Goal: Find specific page/section: Find specific page/section

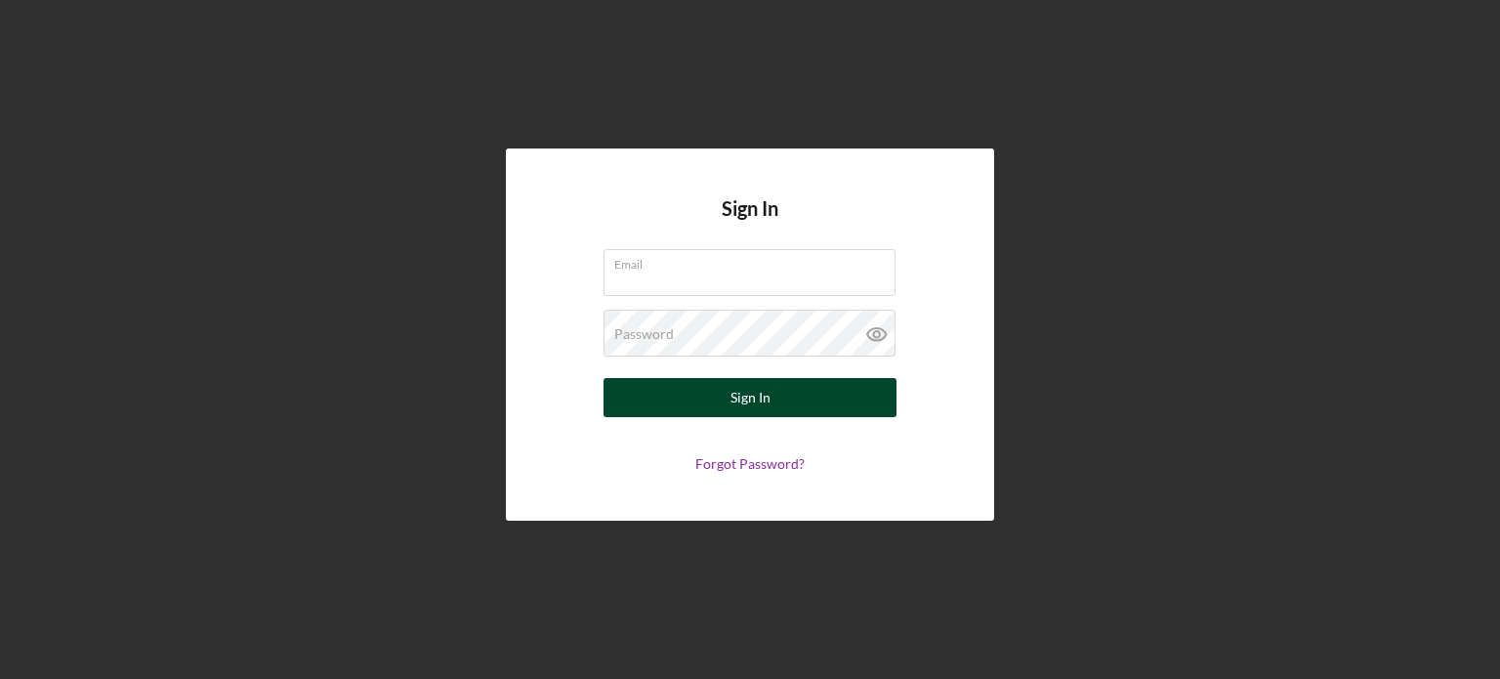
type input "salkebulan@fountainfund.org"
click at [739, 396] on div "Sign In" at bounding box center [751, 397] width 40 height 39
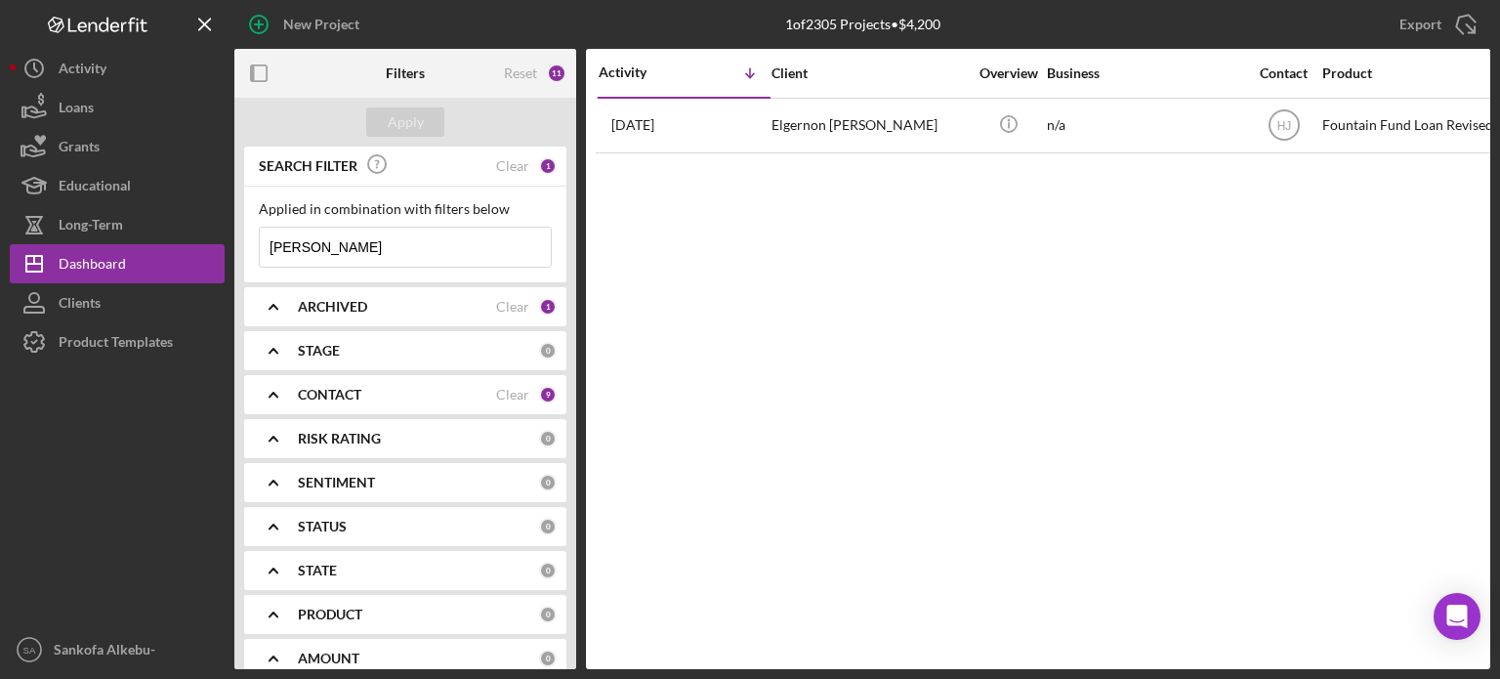
drag, startPoint x: 328, startPoint y: 241, endPoint x: 266, endPoint y: 253, distance: 63.6
click at [266, 253] on input "jesionek" at bounding box center [405, 247] width 291 height 39
type input "rayshod"
click at [420, 116] on div "Apply" at bounding box center [406, 121] width 36 height 29
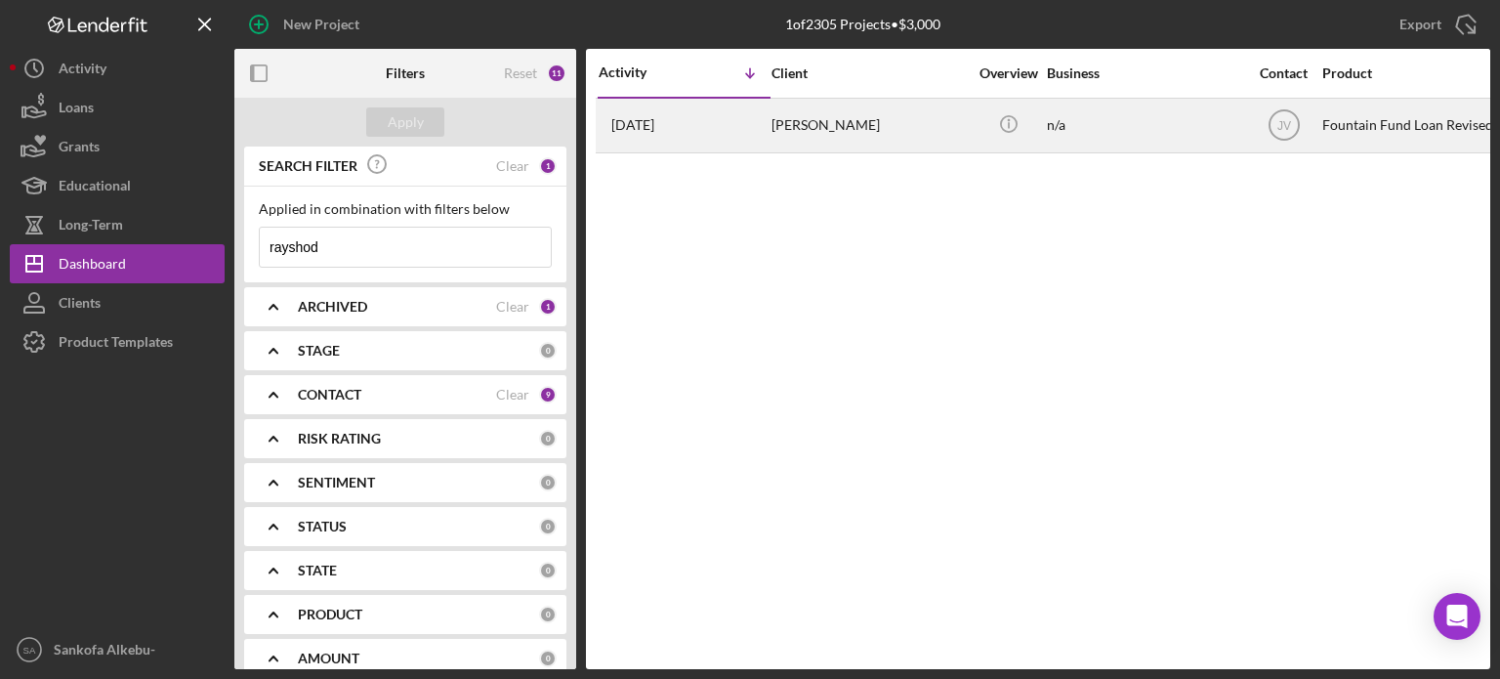
click at [1180, 135] on div "n/a" at bounding box center [1144, 126] width 195 height 52
click at [820, 124] on div "[PERSON_NAME]" at bounding box center [869, 126] width 195 height 52
click at [686, 132] on div "[DATE] [PERSON_NAME]" at bounding box center [684, 126] width 171 height 52
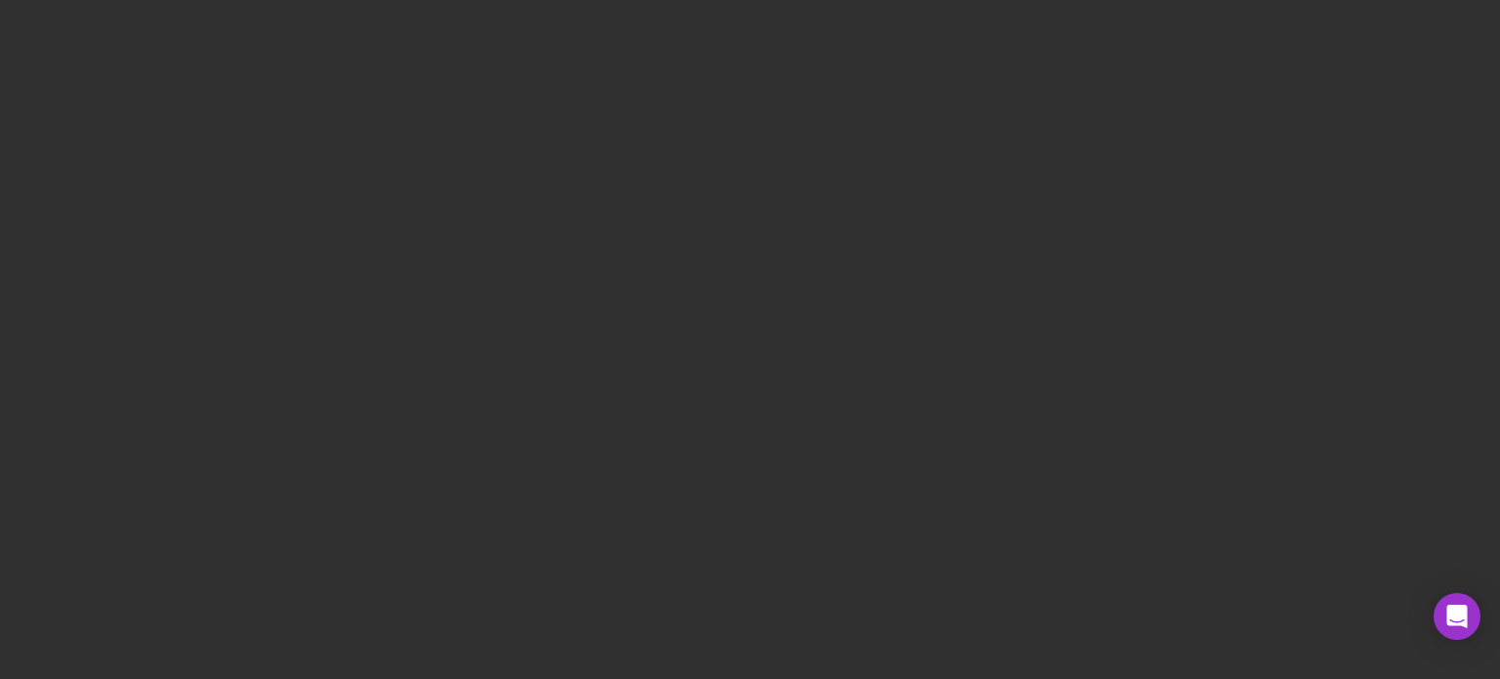
click at [642, 144] on div at bounding box center [750, 339] width 1500 height 679
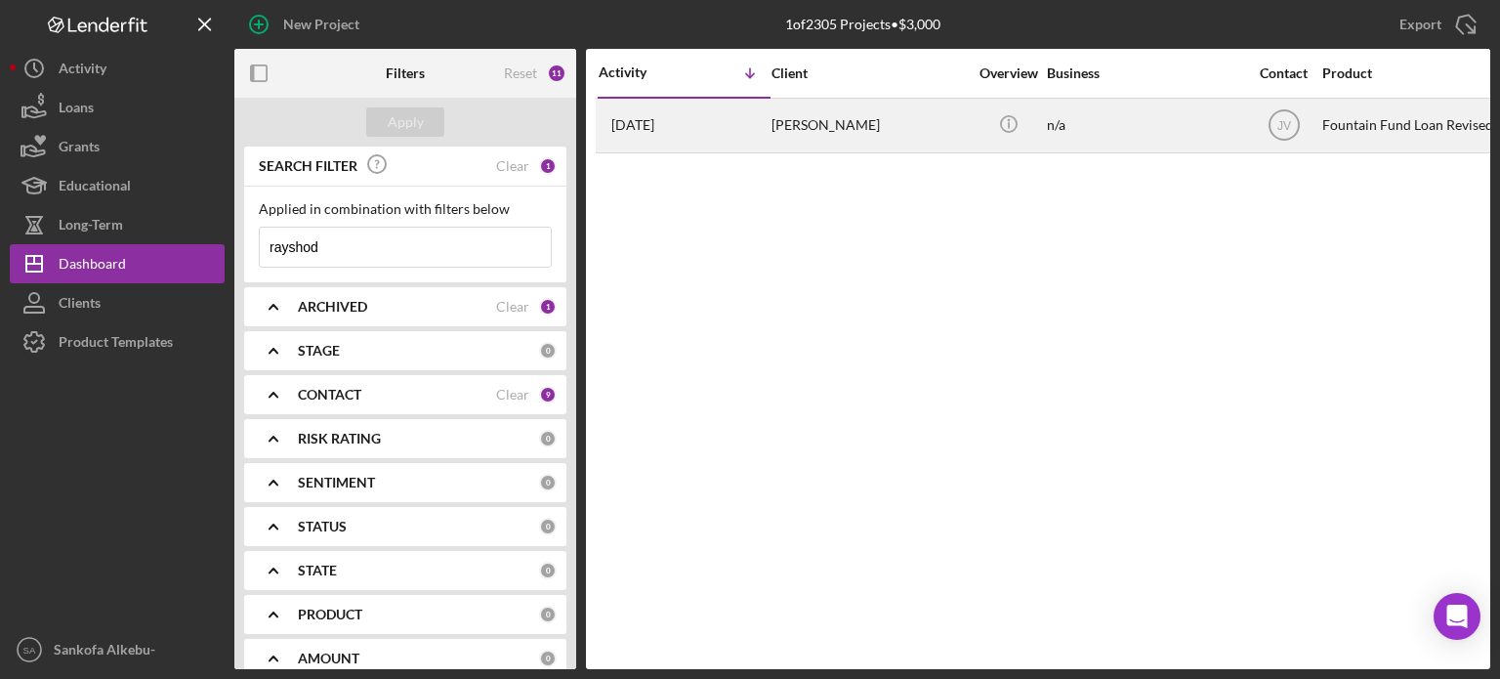
click at [783, 133] on div "Rayshod Taylor" at bounding box center [869, 126] width 195 height 52
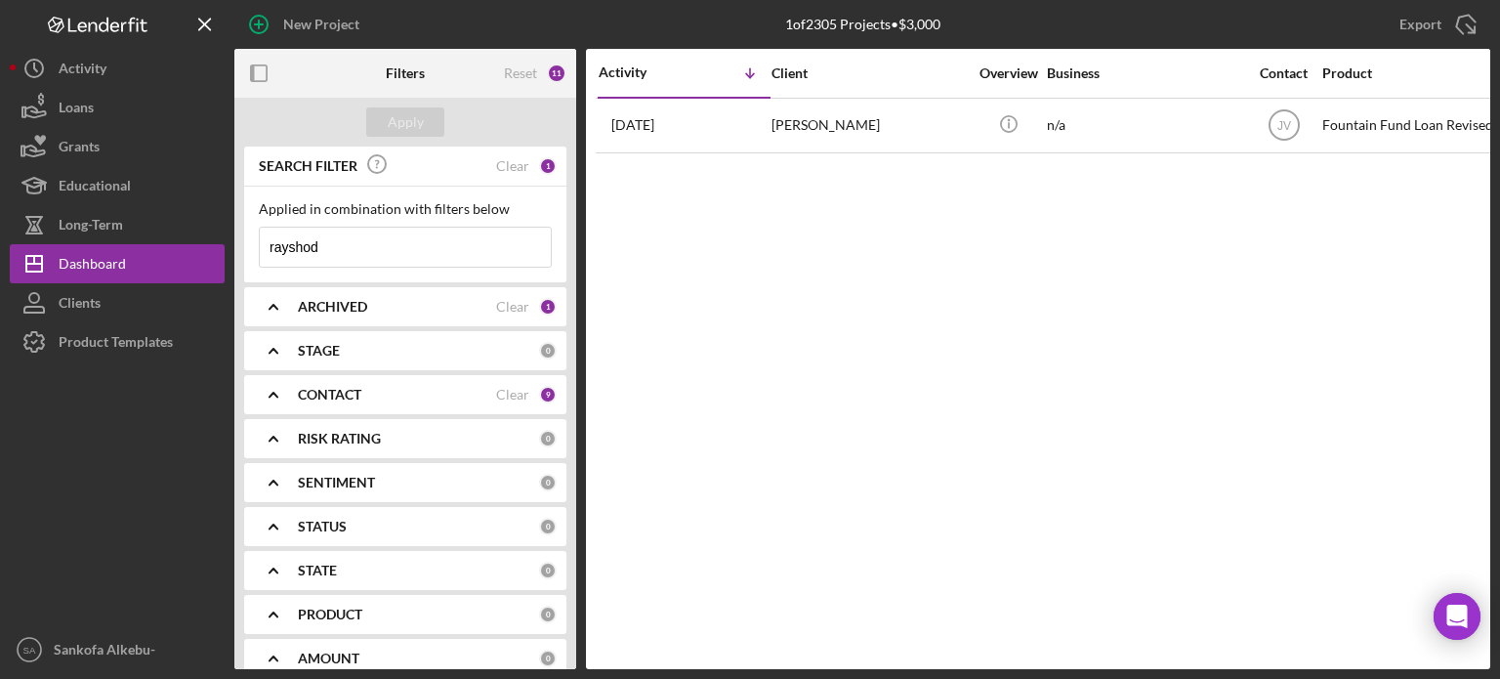
drag, startPoint x: 319, startPoint y: 245, endPoint x: 265, endPoint y: 242, distance: 54.8
click at [265, 242] on input "rayshod" at bounding box center [405, 247] width 291 height 39
type input "johnson"
click at [412, 113] on div "Apply" at bounding box center [406, 121] width 36 height 29
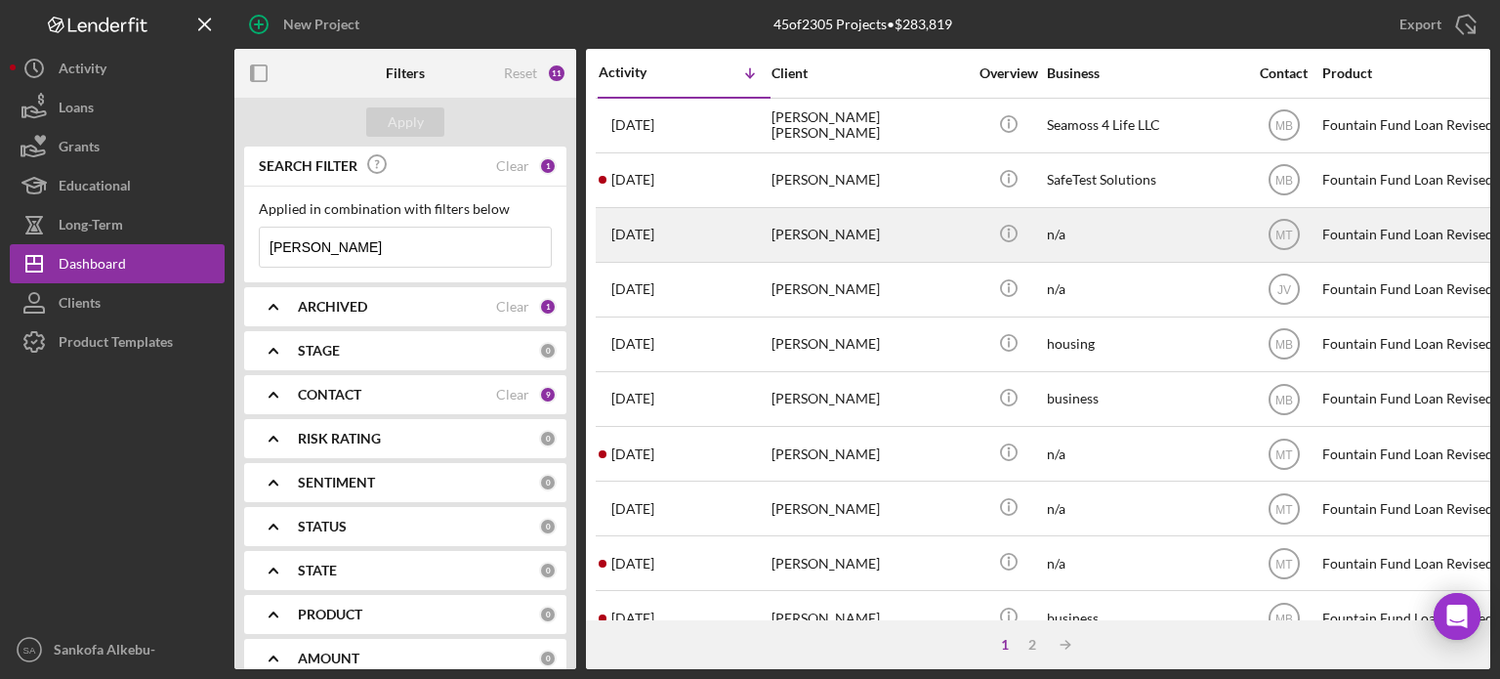
click at [787, 231] on div "[PERSON_NAME]" at bounding box center [869, 235] width 195 height 52
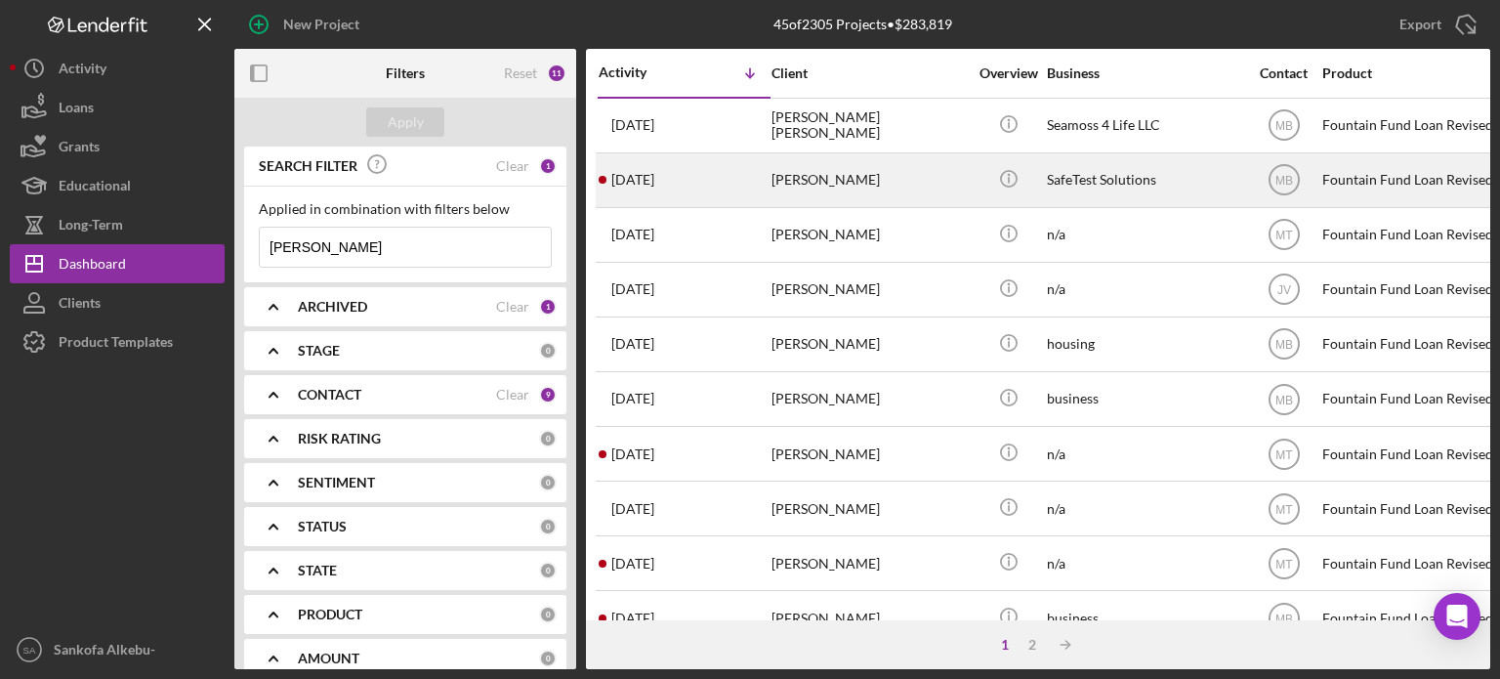
click at [734, 186] on div "1 month ago shackeal johnson" at bounding box center [684, 180] width 171 height 52
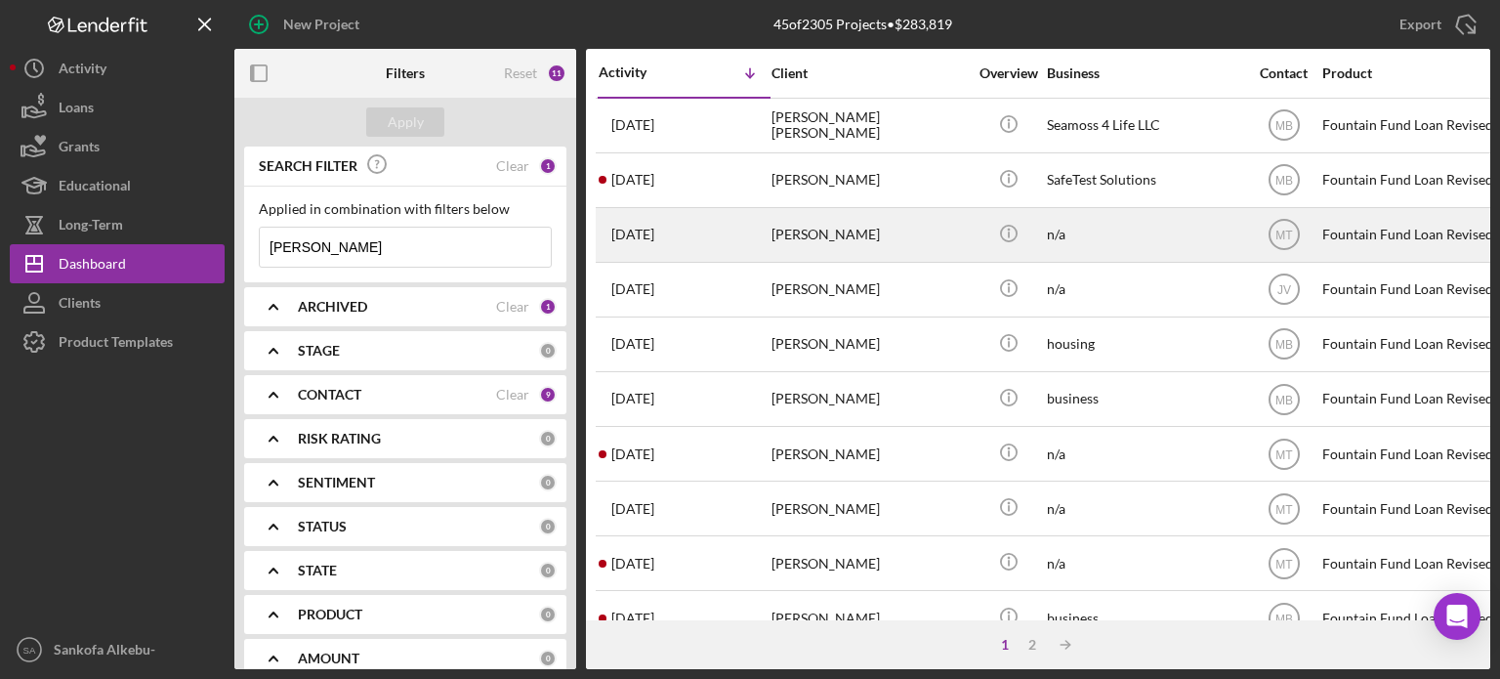
click at [758, 236] on div "1 month ago Shareka Johnson" at bounding box center [684, 235] width 171 height 52
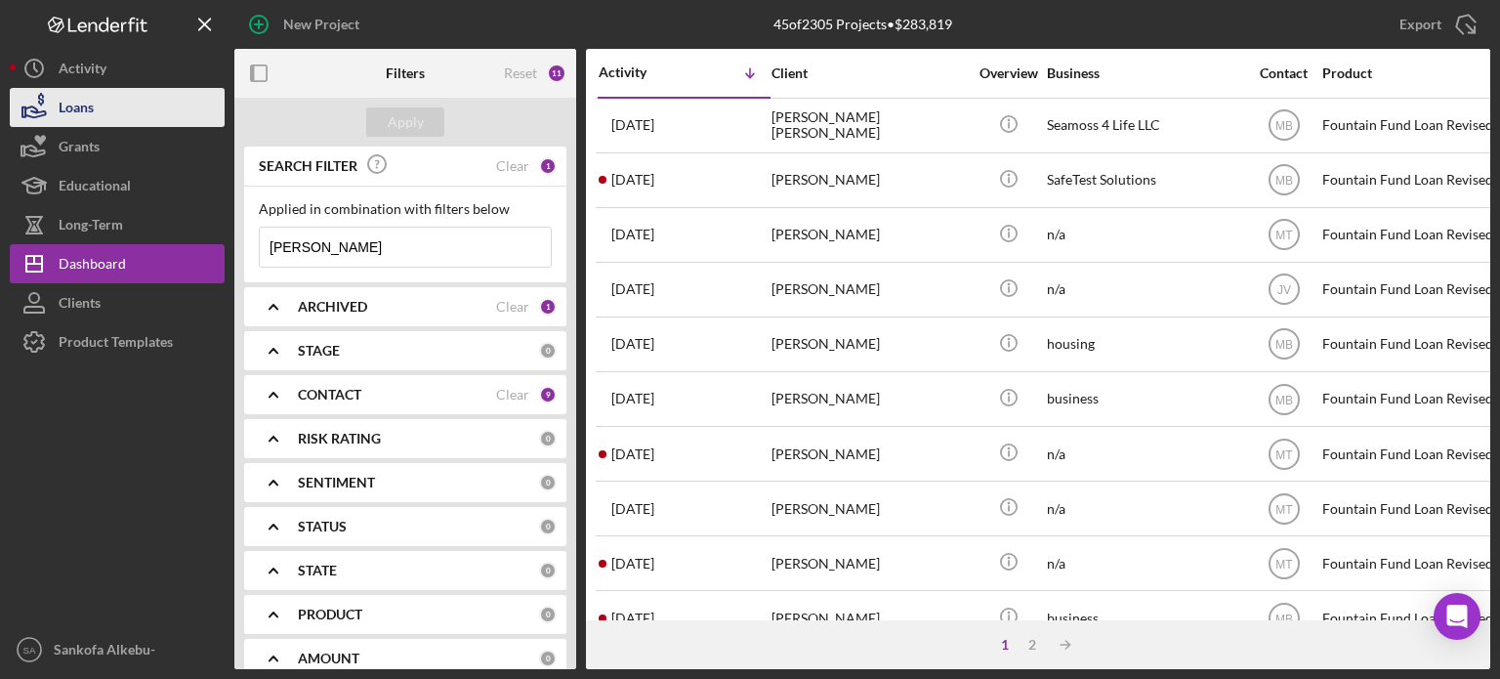
click at [31, 108] on icon "button" at bounding box center [34, 107] width 49 height 49
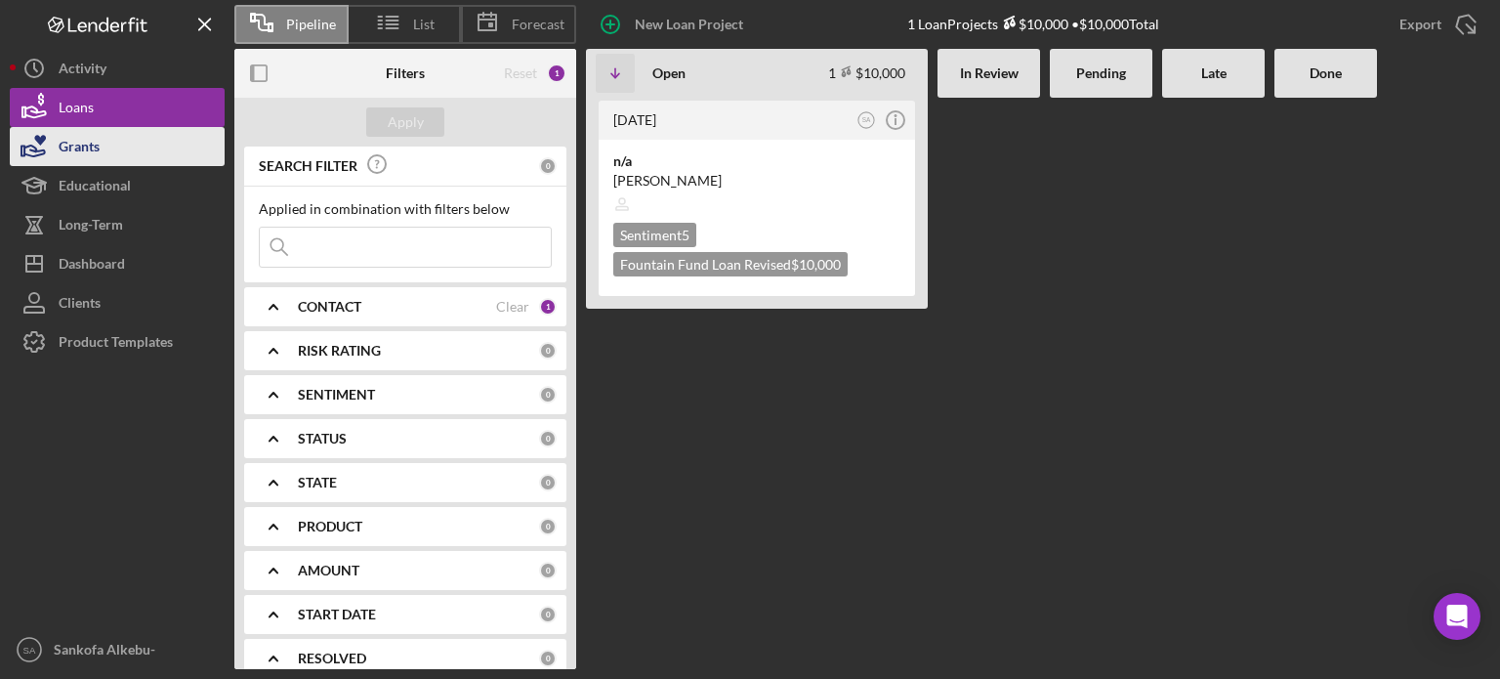
click at [69, 154] on div "Grants" at bounding box center [79, 149] width 41 height 44
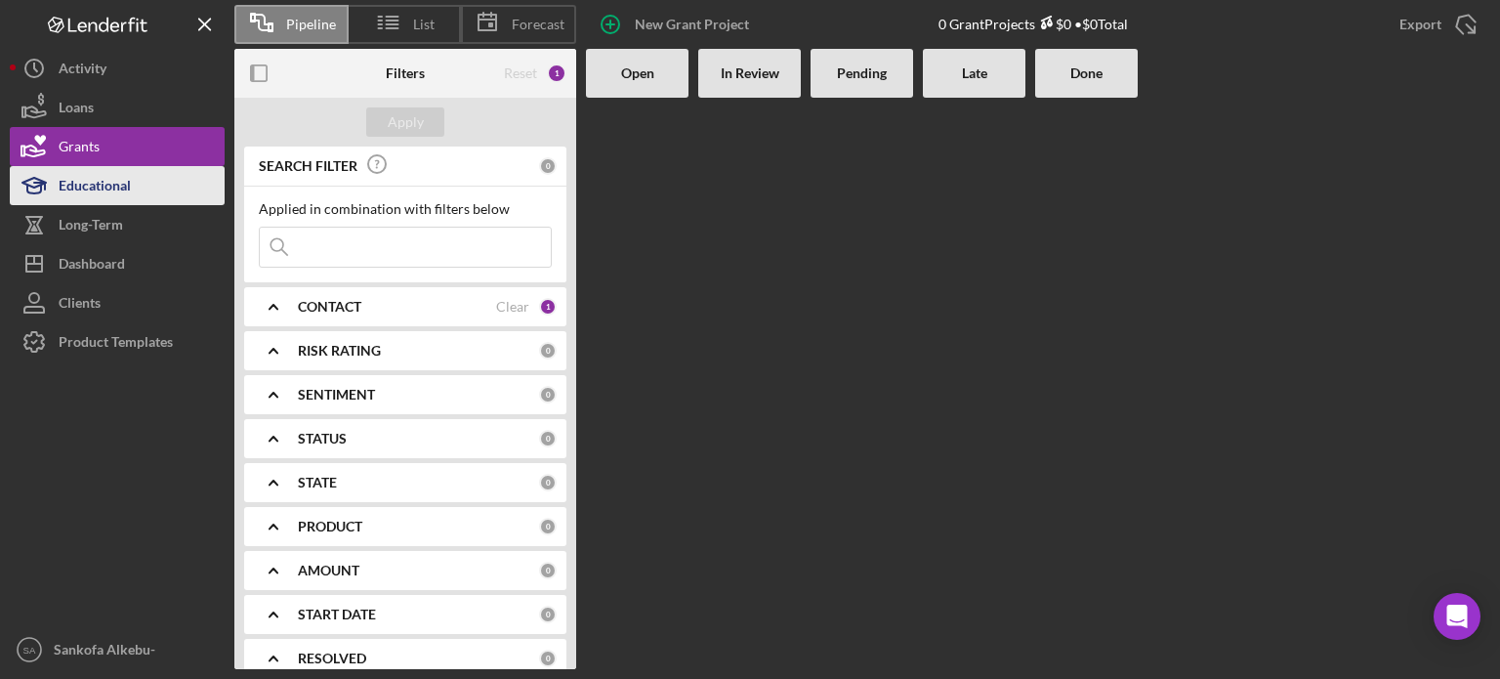
click at [86, 181] on div "Educational" at bounding box center [95, 188] width 72 height 44
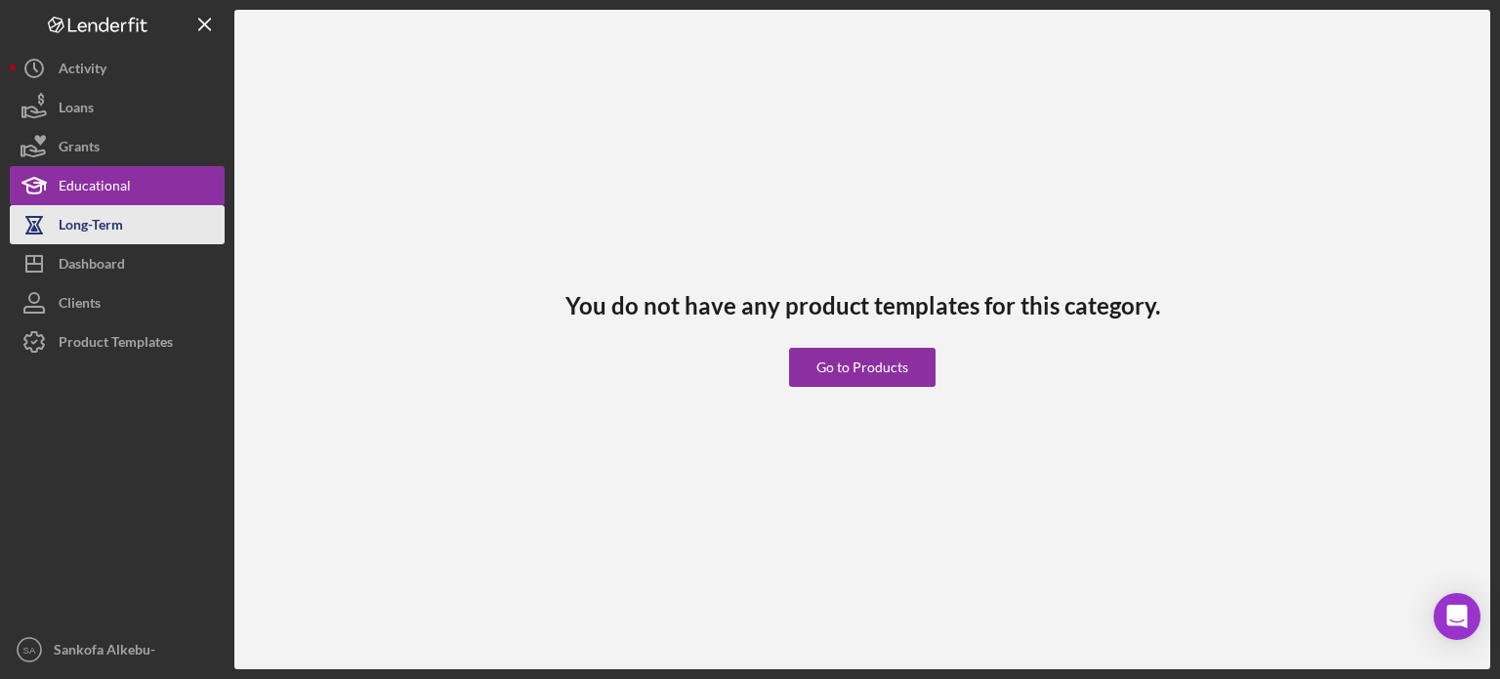
click at [105, 232] on div "Long-Term" at bounding box center [91, 227] width 64 height 44
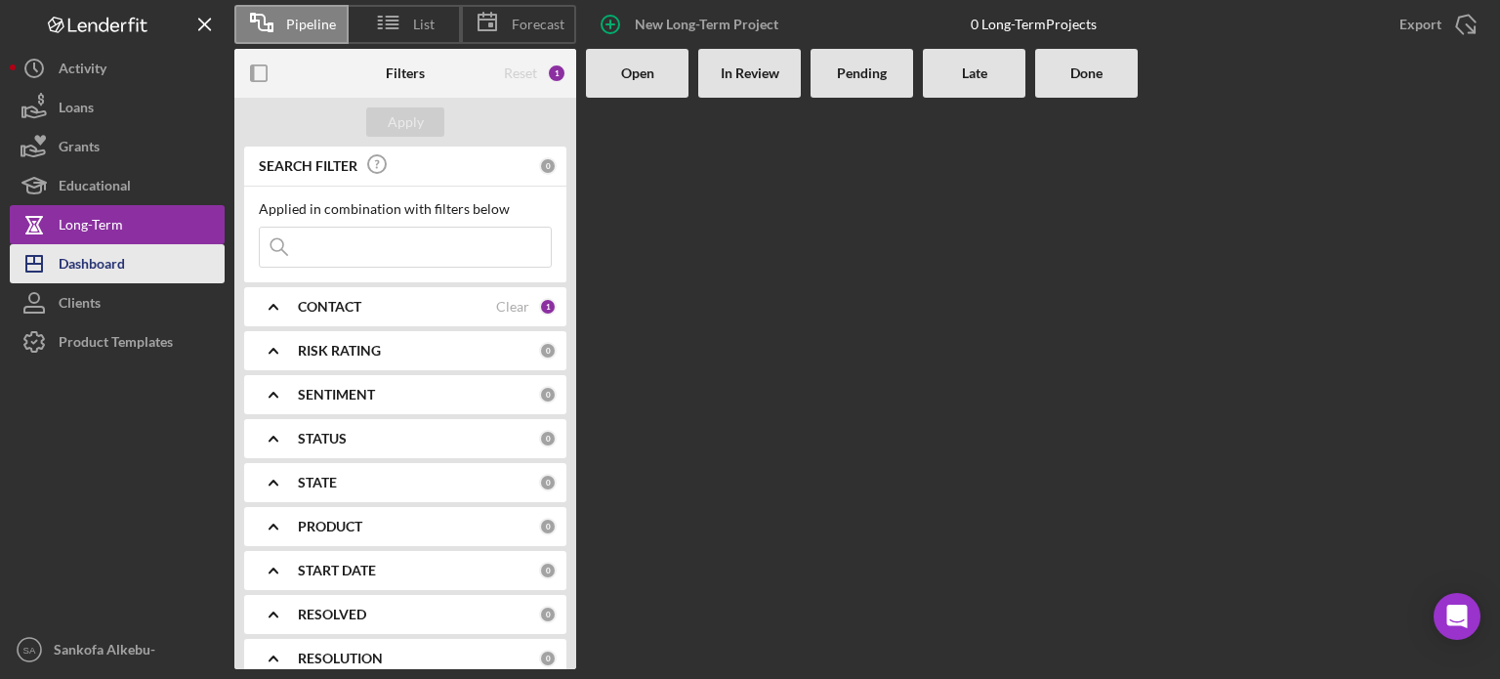
click at [95, 253] on div "Dashboard" at bounding box center [92, 266] width 66 height 44
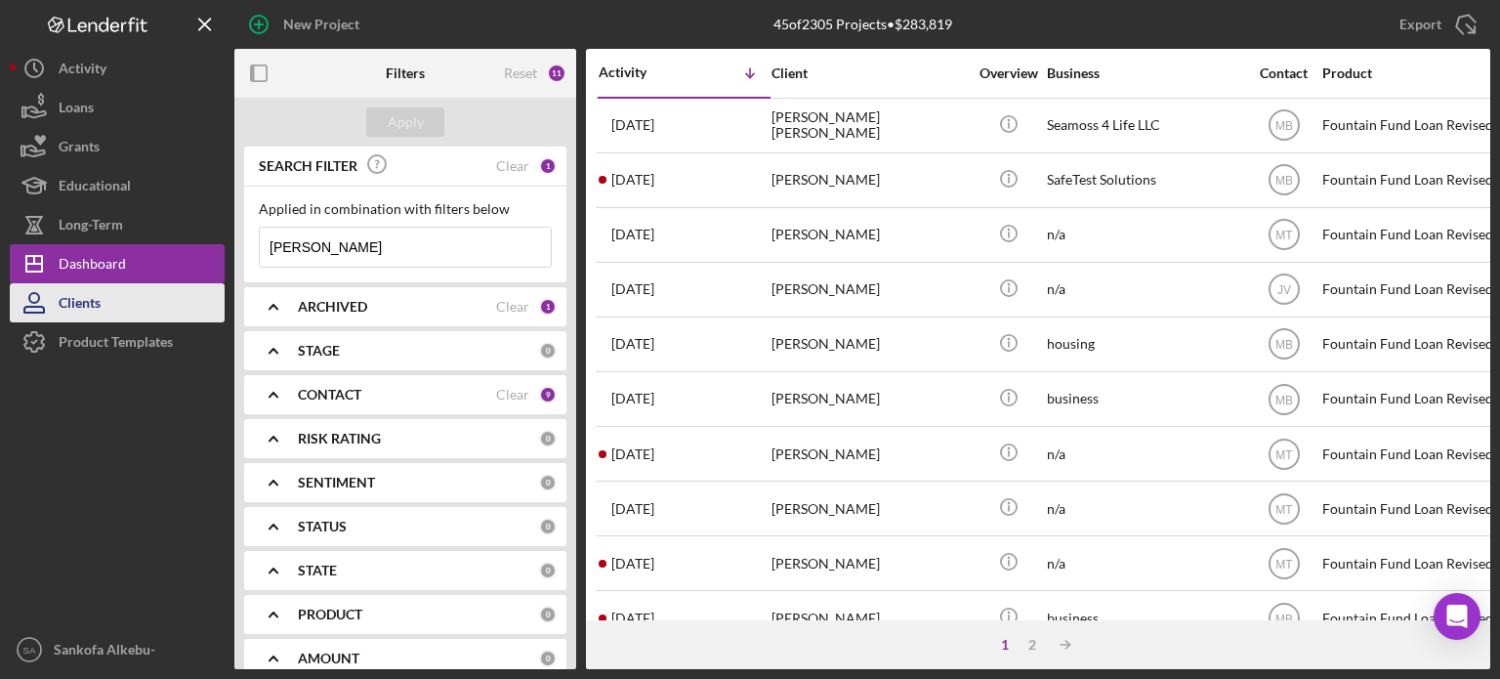
click at [94, 288] on div "Clients" at bounding box center [80, 305] width 42 height 44
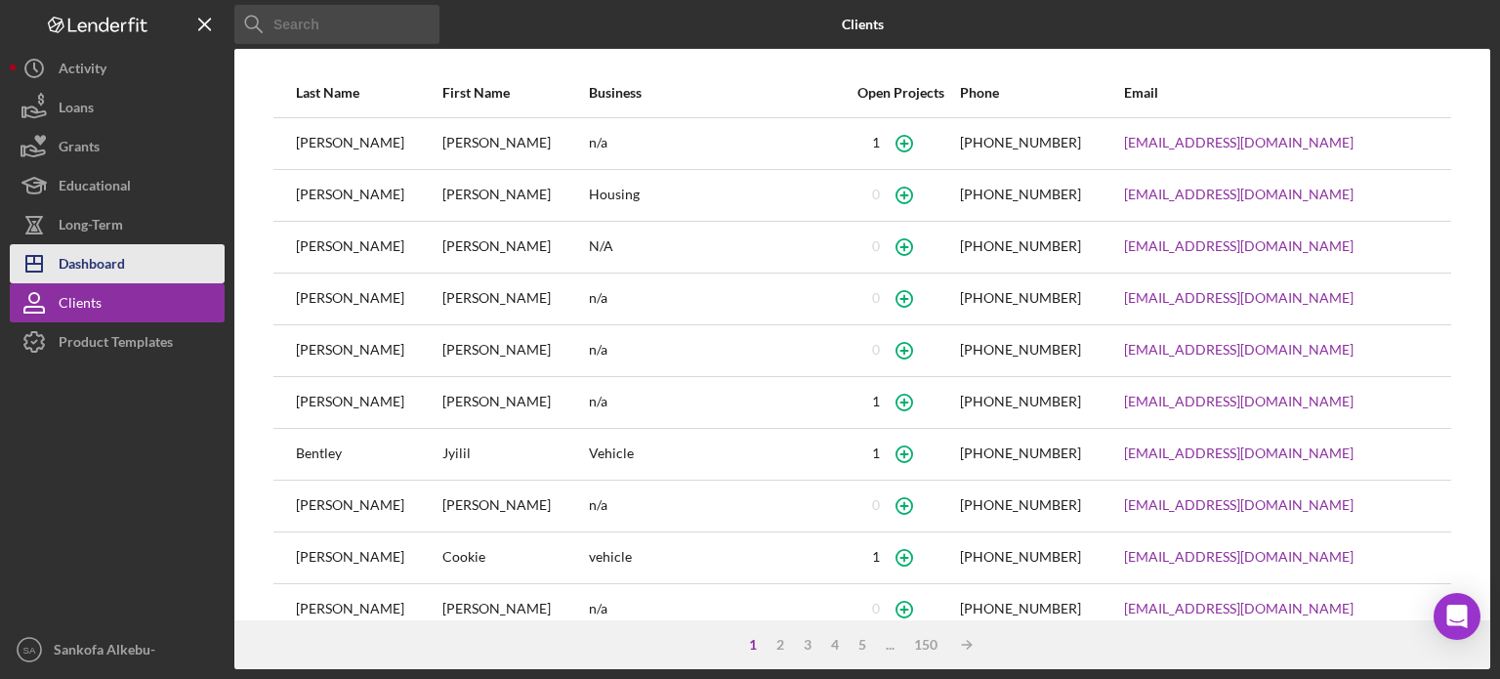
click at [80, 266] on div "Dashboard" at bounding box center [92, 266] width 66 height 44
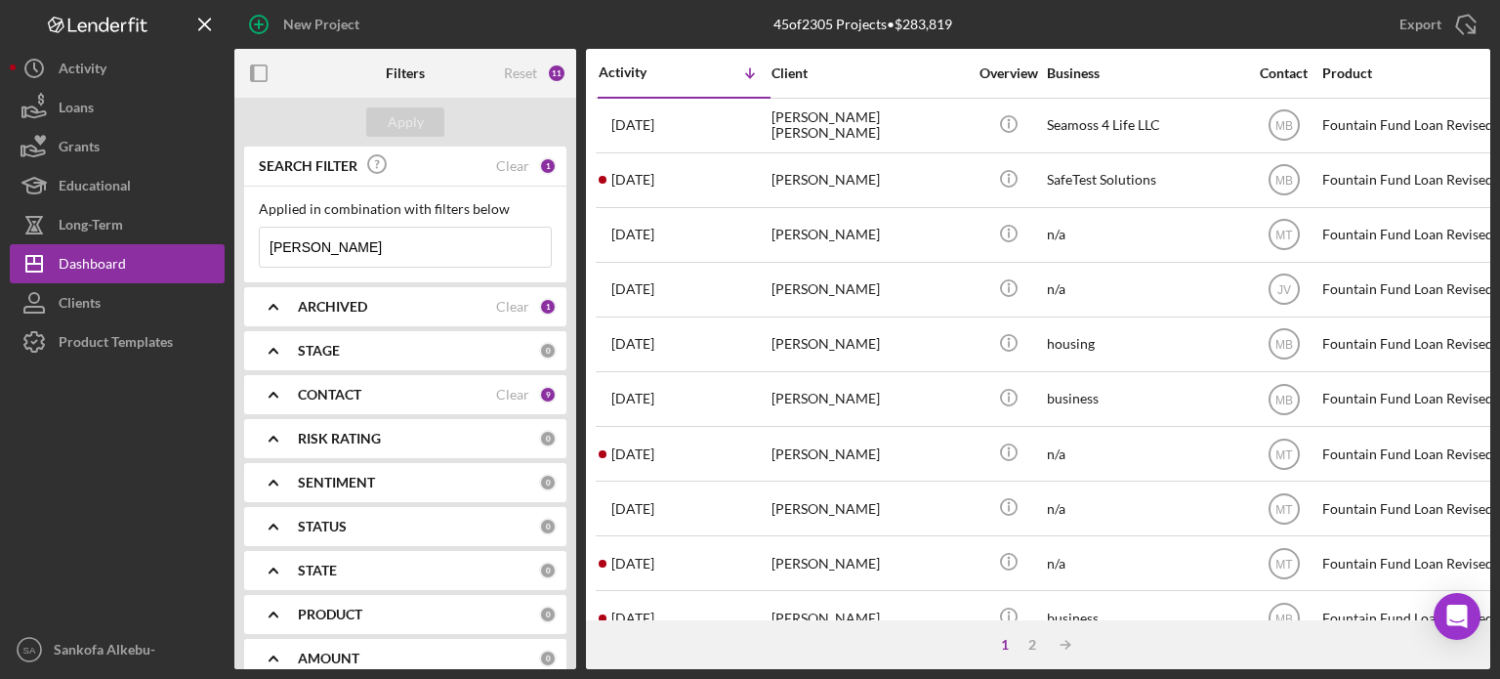
drag, startPoint x: 340, startPoint y: 246, endPoint x: 266, endPoint y: 249, distance: 74.3
click at [266, 248] on input "[PERSON_NAME]" at bounding box center [405, 247] width 291 height 39
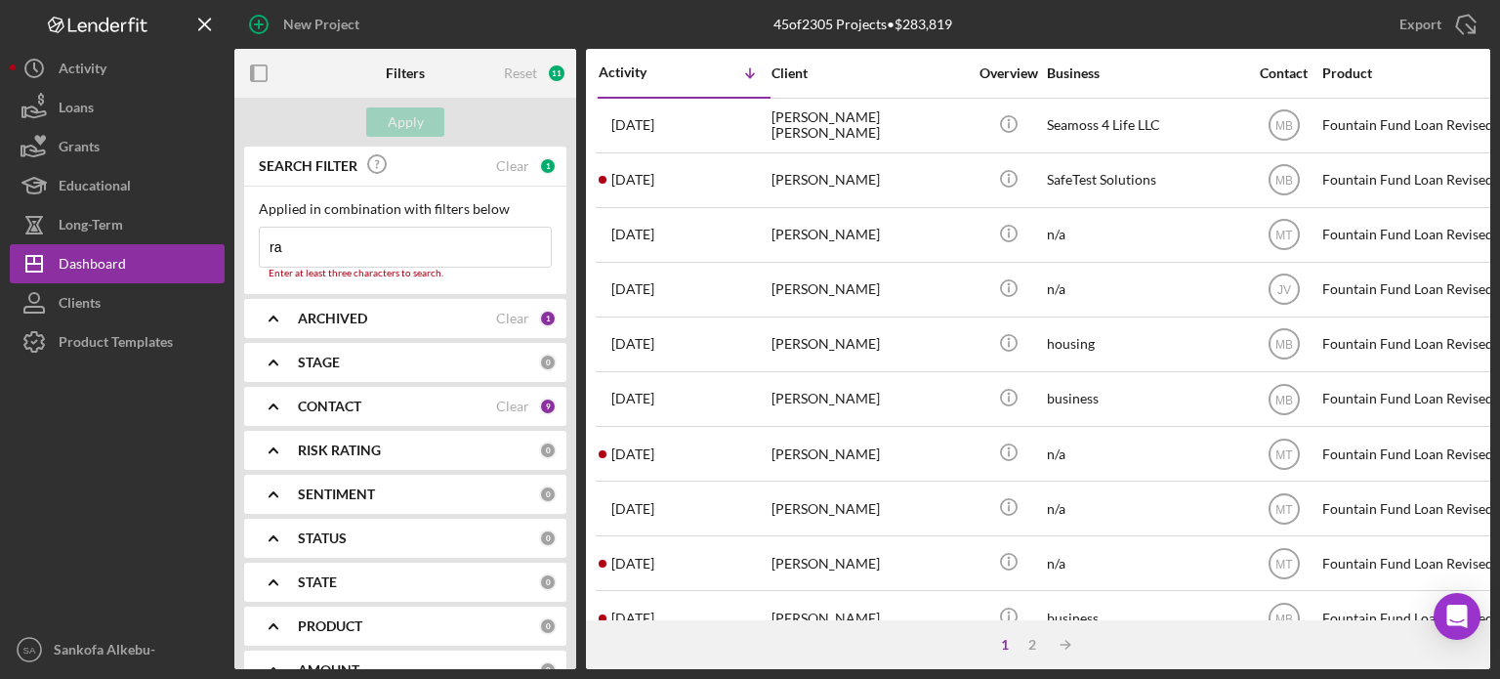
type input "rayshod"
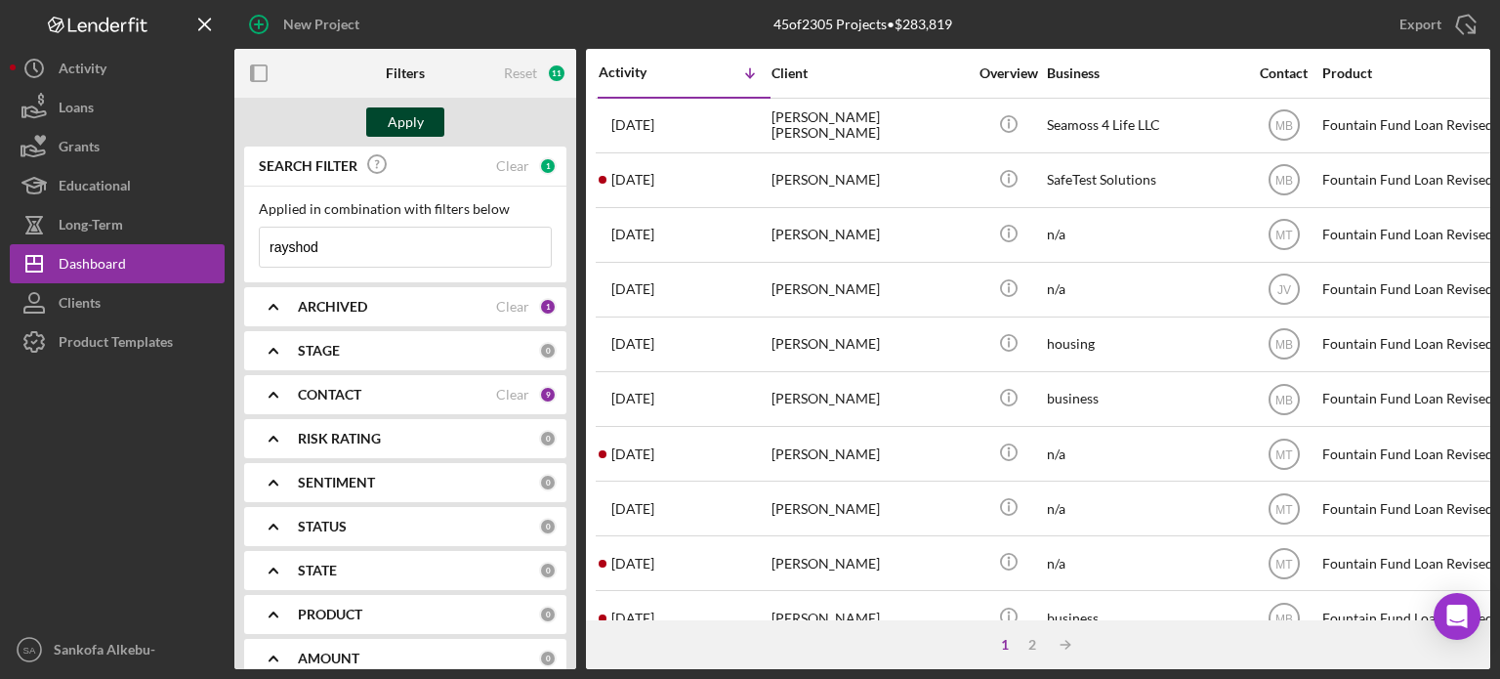
click at [416, 123] on div "Apply" at bounding box center [406, 121] width 36 height 29
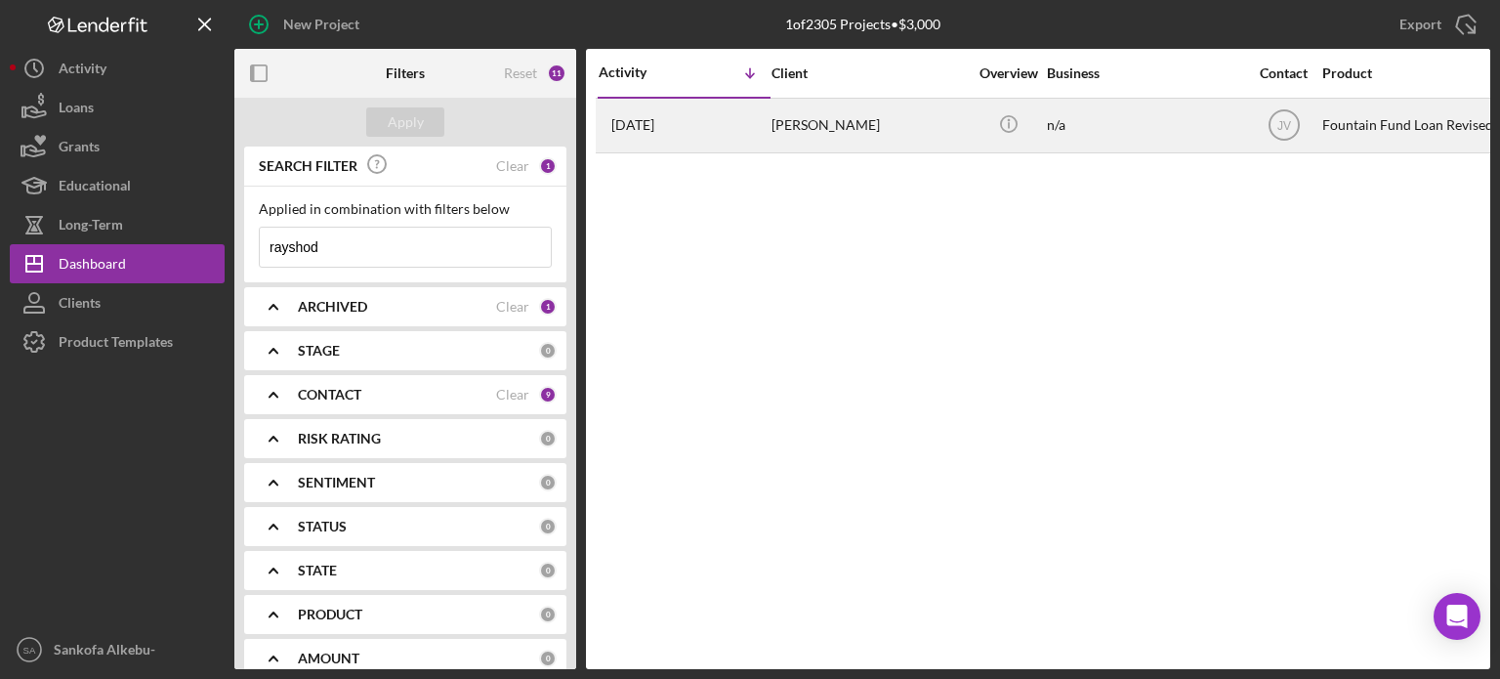
click at [823, 124] on div "[PERSON_NAME]" at bounding box center [869, 126] width 195 height 52
